Goal: Find specific page/section: Find specific page/section

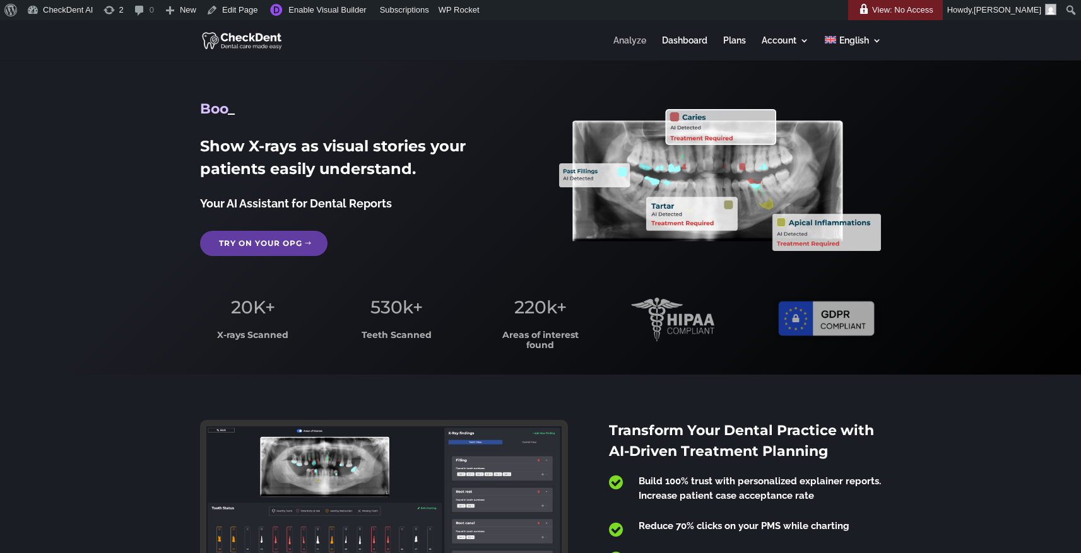
click at [616, 37] on link "Analyze" at bounding box center [629, 48] width 33 height 25
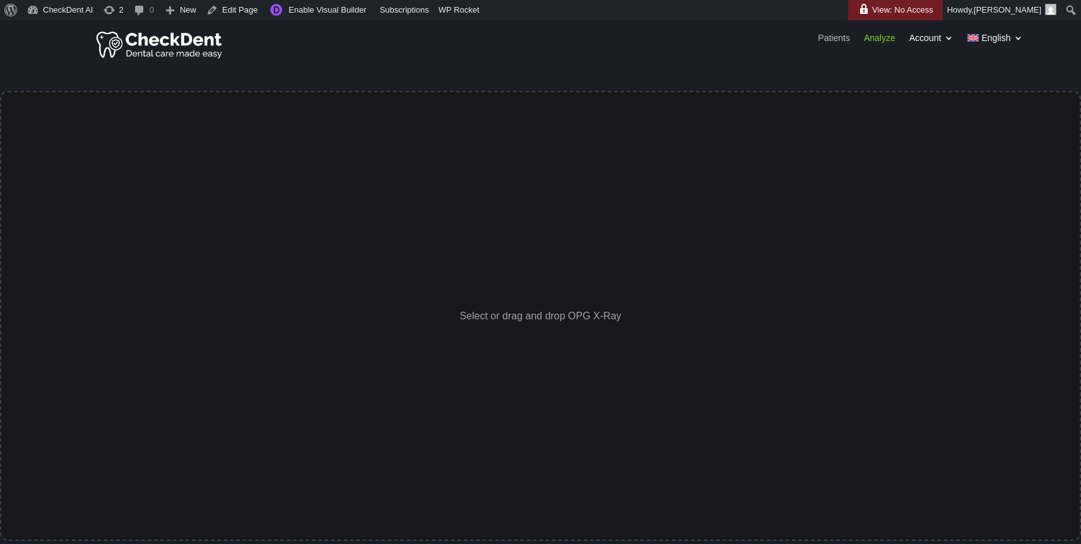
click at [831, 37] on link "Patients" at bounding box center [834, 40] width 32 height 14
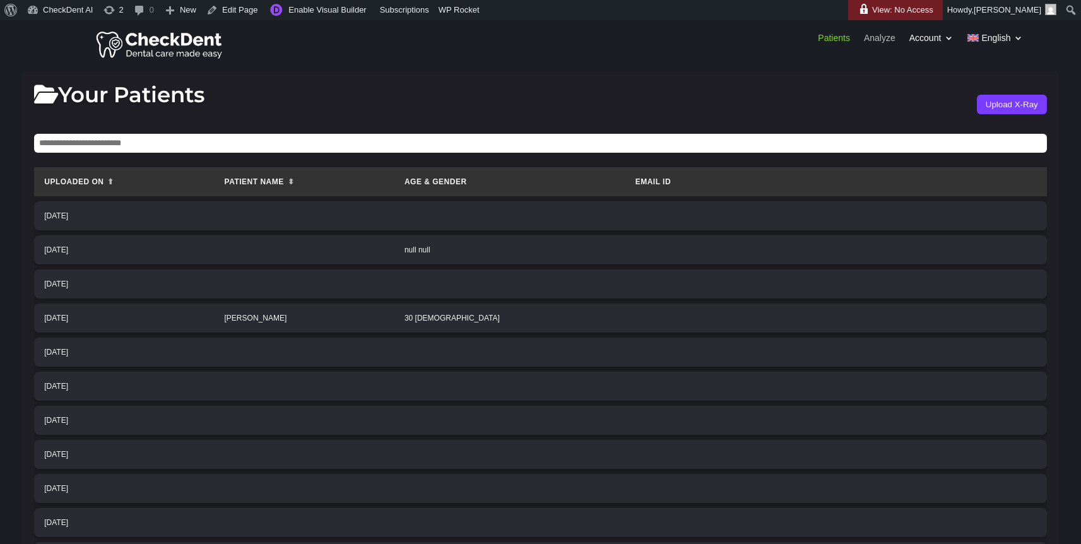
click at [875, 39] on link "Analyze" at bounding box center [880, 40] width 32 height 14
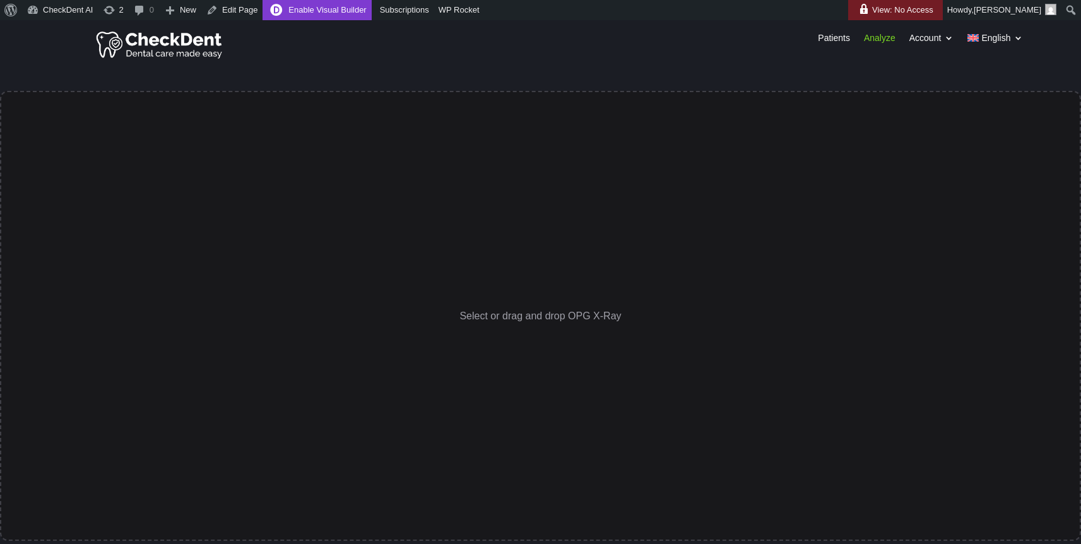
click at [343, 13] on link "Enable Visual Builder" at bounding box center [316, 10] width 109 height 20
click at [327, 15] on link "Enable Visual Builder" at bounding box center [316, 10] width 109 height 20
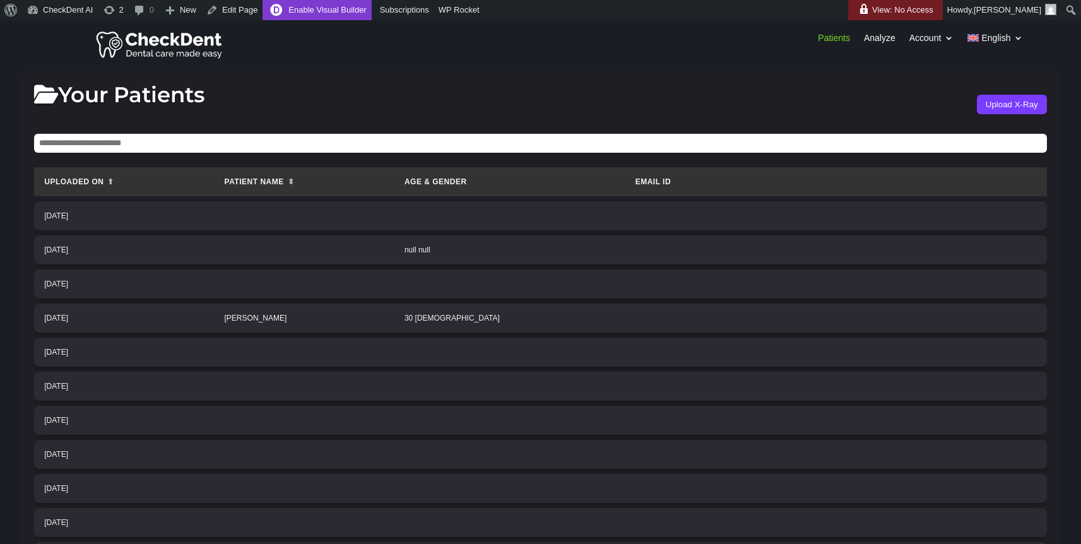
click at [358, 6] on link "Enable Visual Builder" at bounding box center [316, 10] width 109 height 20
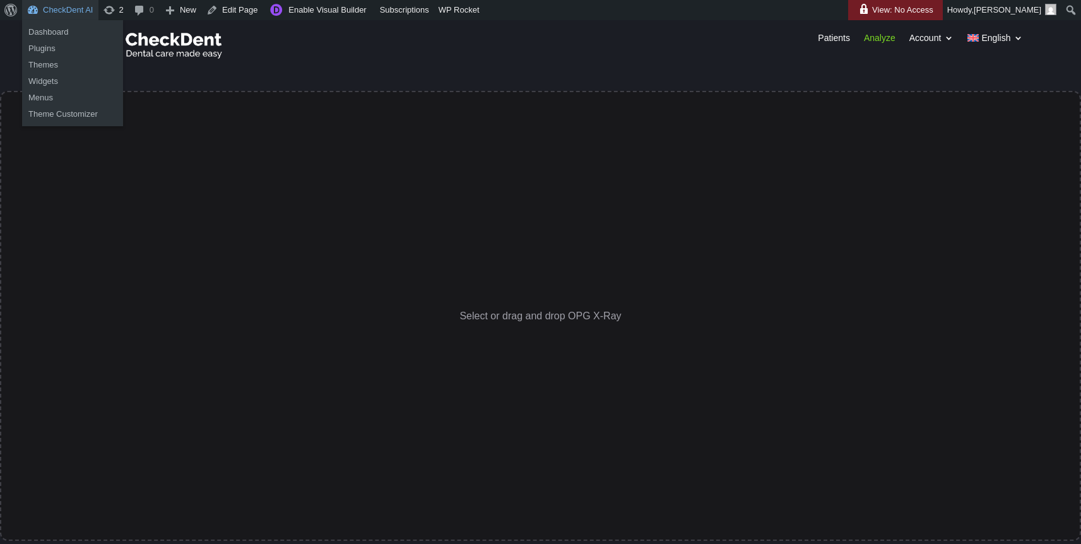
click at [60, 14] on link "CheckDent AI" at bounding box center [60, 10] width 76 height 20
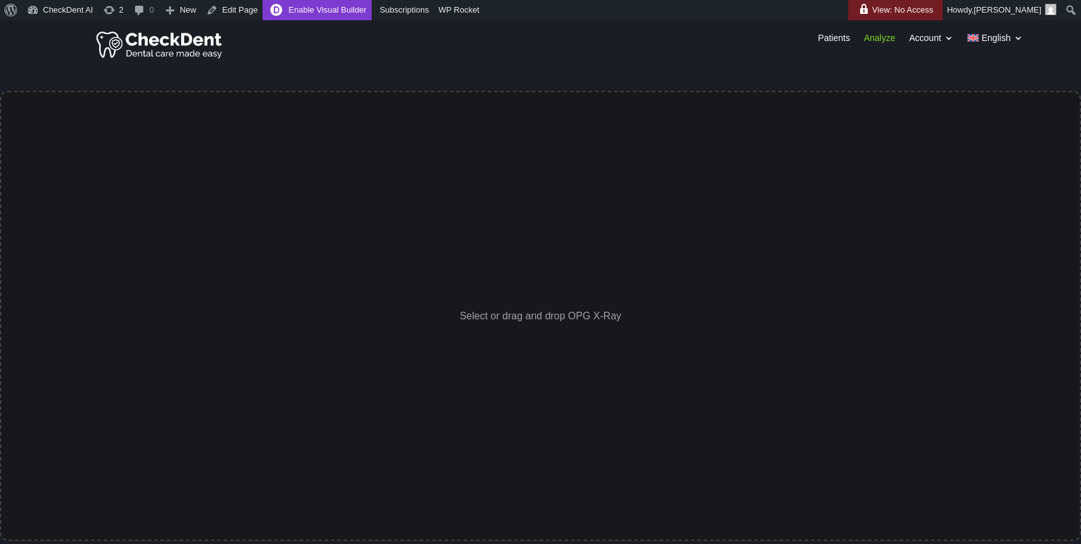
click at [337, 10] on link "Enable Visual Builder" at bounding box center [316, 10] width 109 height 20
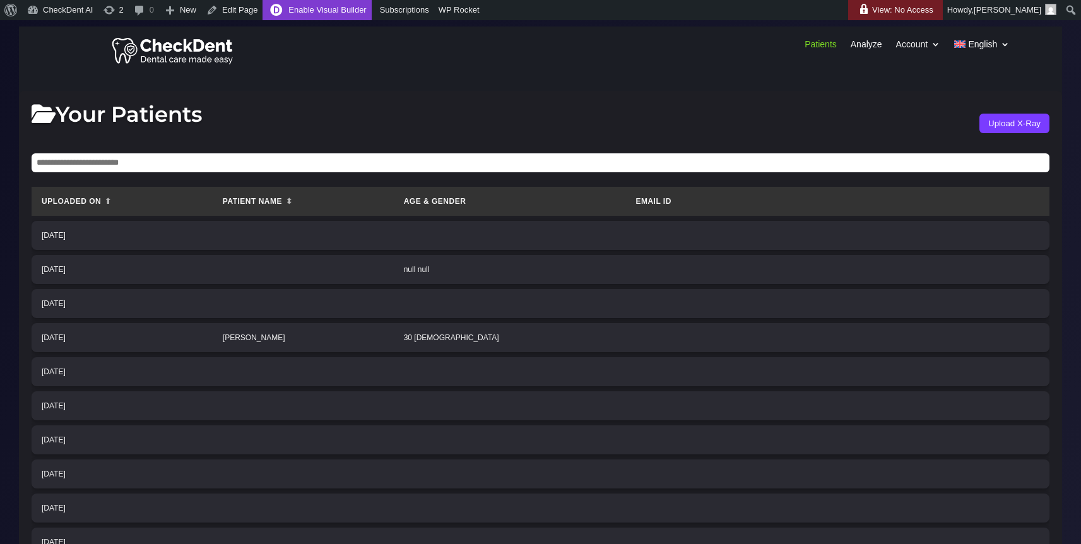
click at [333, 8] on link "Enable Visual Builder" at bounding box center [316, 10] width 109 height 20
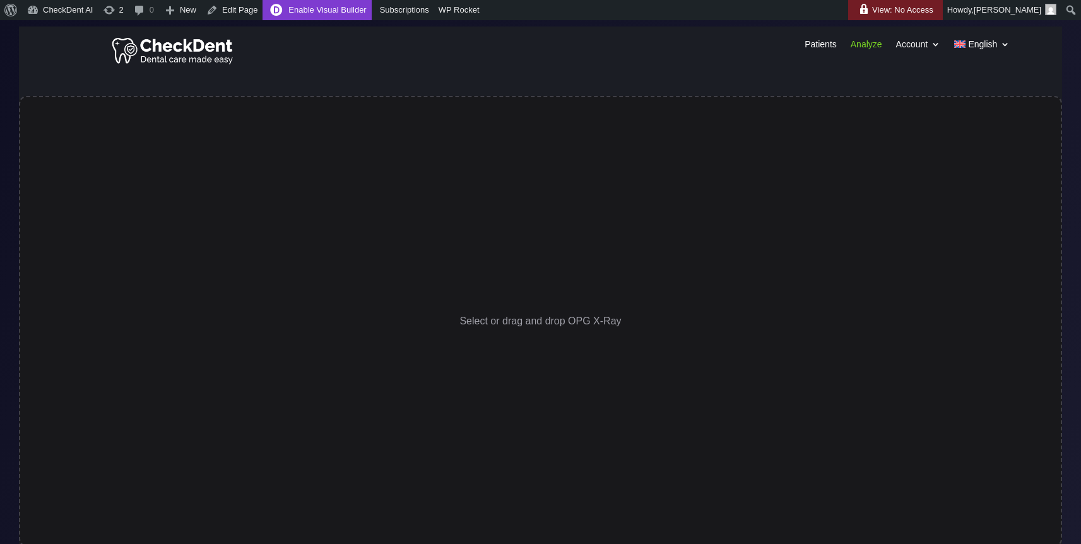
click at [326, 6] on link "Enable Visual Builder" at bounding box center [316, 10] width 109 height 20
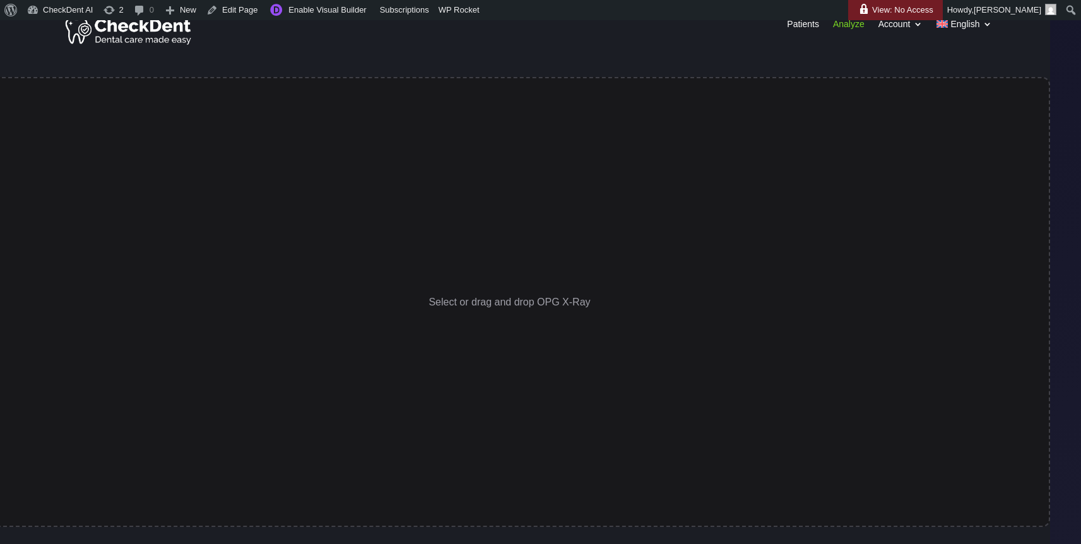
scroll to position [24, 0]
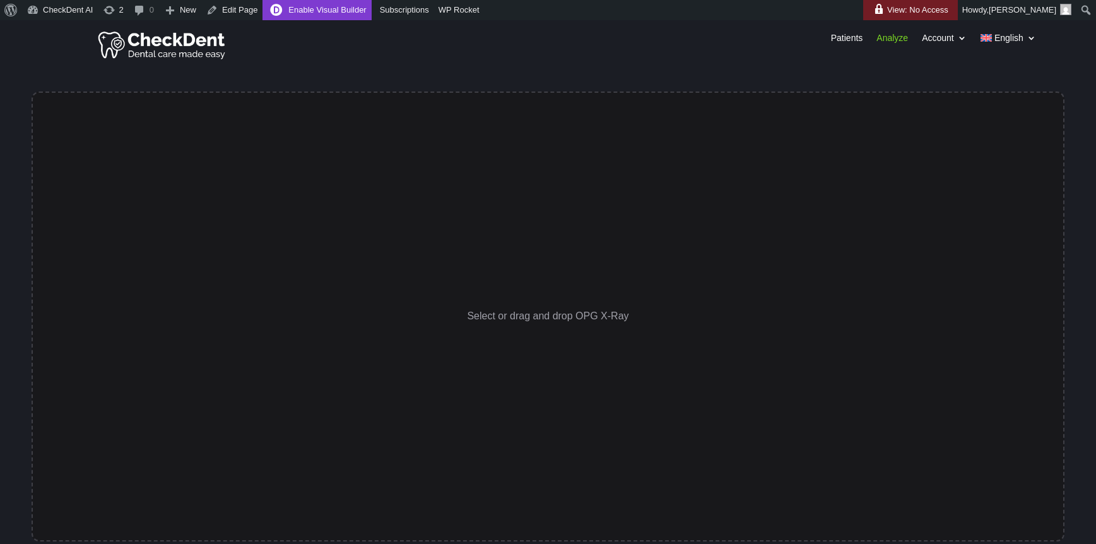
click at [355, 7] on link "Enable Visual Builder" at bounding box center [316, 10] width 109 height 20
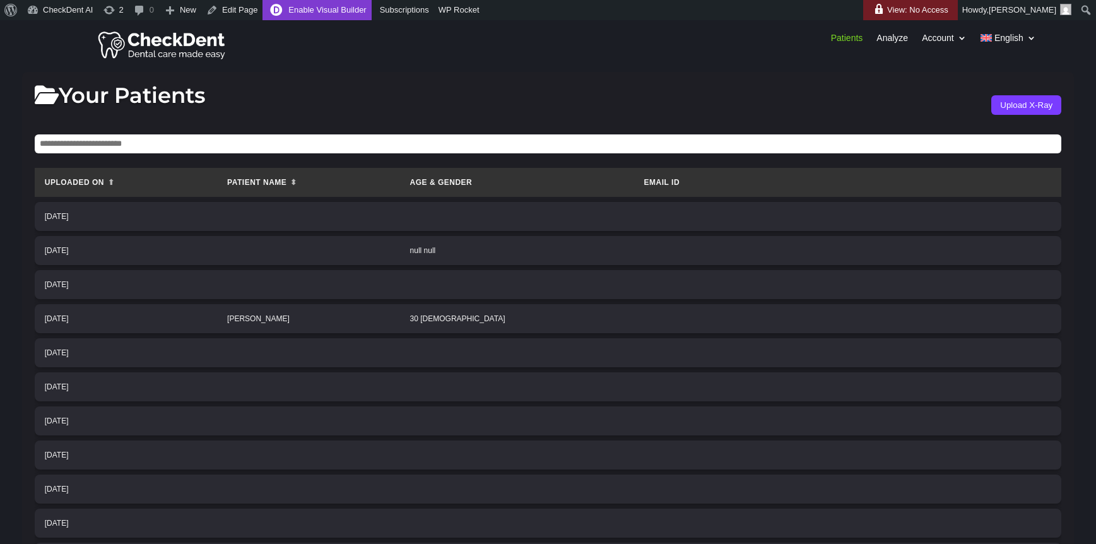
click at [343, 12] on link "Enable Visual Builder" at bounding box center [316, 10] width 109 height 20
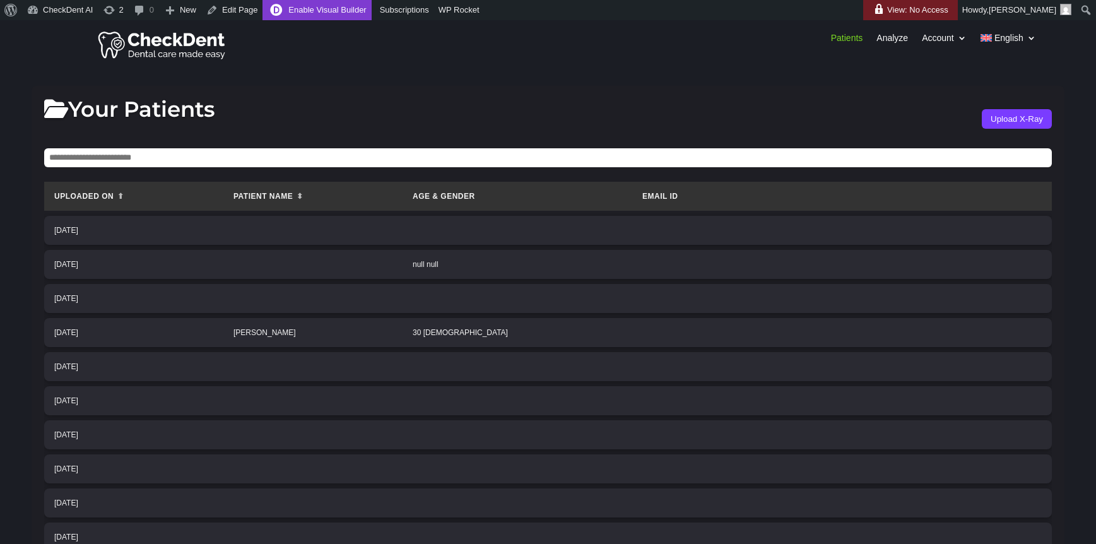
click at [329, 9] on link "Enable Visual Builder" at bounding box center [316, 10] width 109 height 20
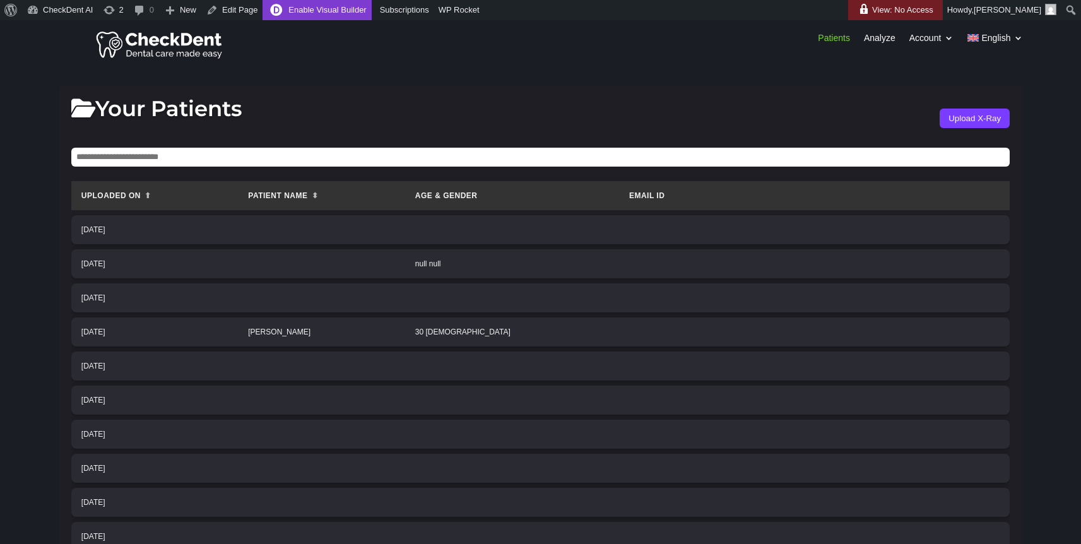
click at [348, 9] on link "Enable Visual Builder" at bounding box center [316, 10] width 109 height 20
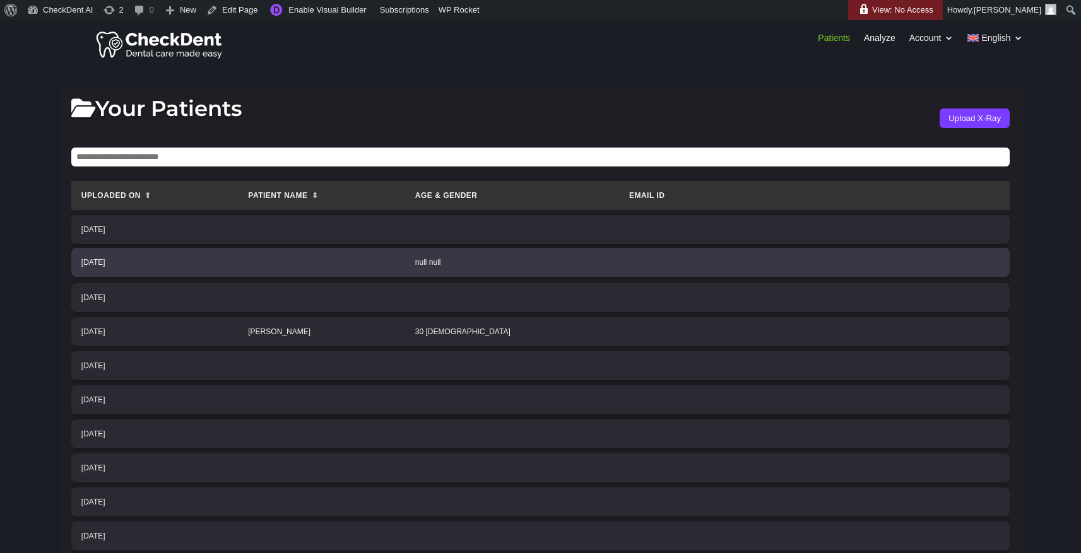
click at [582, 256] on td "null null" at bounding box center [512, 262] width 214 height 29
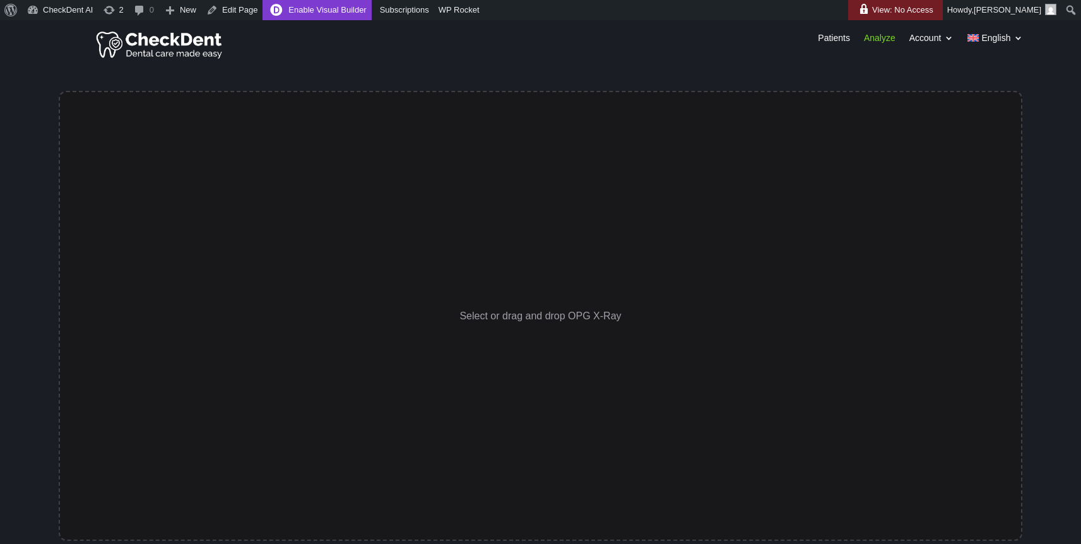
click at [314, 8] on link "Enable Visual Builder" at bounding box center [316, 10] width 109 height 20
